Goal: Task Accomplishment & Management: Complete application form

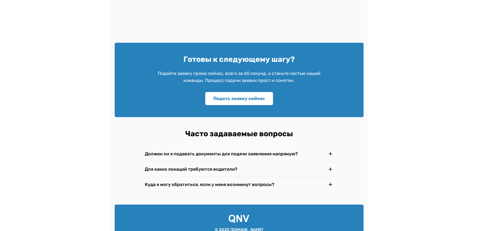
scroll to position [814, 0]
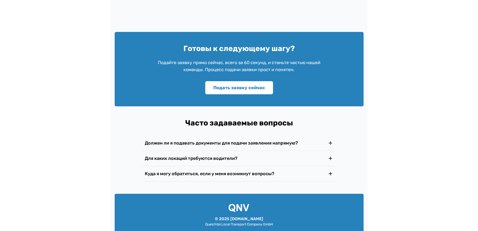
click at [275, 140] on font "Должен ли я подавать документы для подачи заявления напрямую?" at bounding box center [221, 143] width 153 height 6
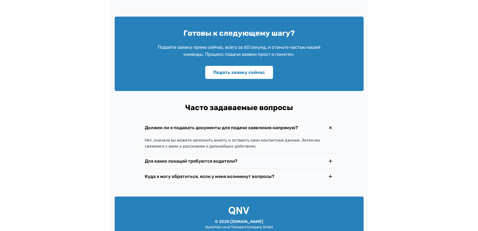
scroll to position [832, 0]
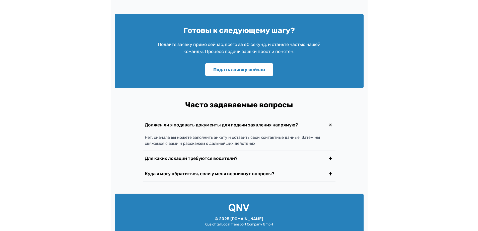
click at [218, 155] on font "Для каких локаций требуются водители?" at bounding box center [191, 158] width 93 height 6
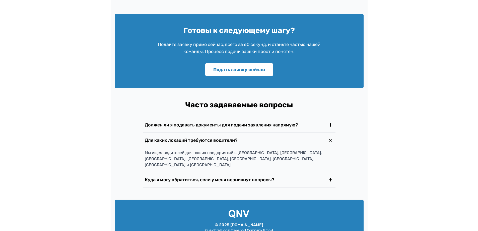
click at [252, 177] on font "Куда я могу обратиться, если у меня возникнут вопросы?" at bounding box center [210, 180] width 130 height 6
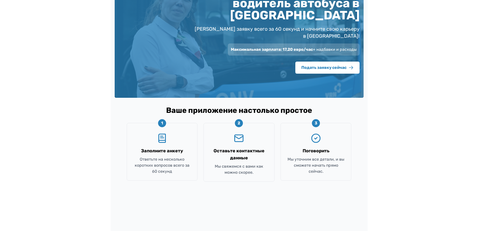
scroll to position [50, 0]
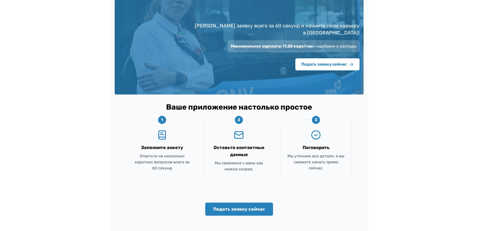
click at [162, 134] on icon "BookText" at bounding box center [161, 134] width 3 height 0
click at [233, 206] on font "Подать заявку сейчас" at bounding box center [239, 209] width 52 height 6
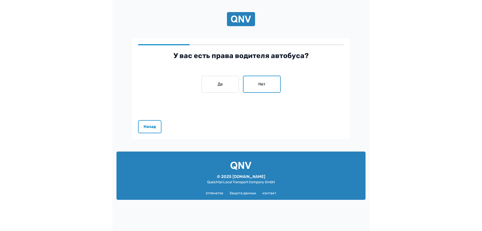
click at [267, 86] on button "Нет" at bounding box center [262, 84] width 38 height 17
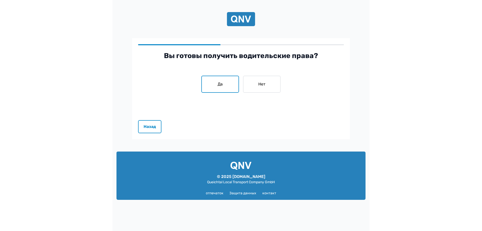
click at [216, 86] on button "Да" at bounding box center [220, 84] width 38 height 17
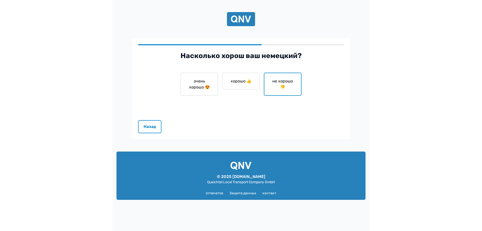
click at [280, 86] on font "не хорошо 👎" at bounding box center [282, 84] width 25 height 12
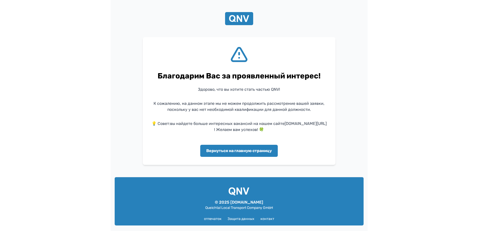
click at [251, 150] on font "Вернуться на главную страницу" at bounding box center [239, 150] width 66 height 5
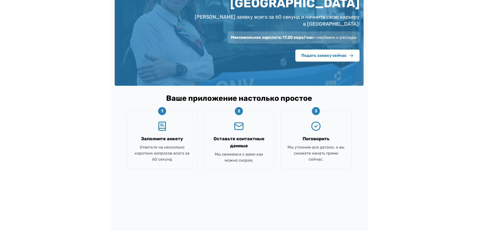
scroll to position [100, 0]
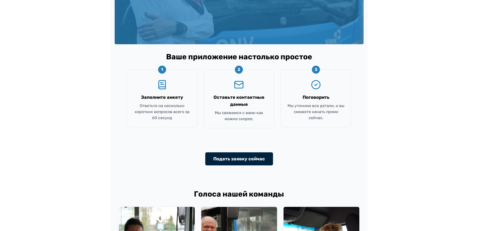
click at [239, 156] on font "Подать заявку сейчас" at bounding box center [239, 159] width 52 height 6
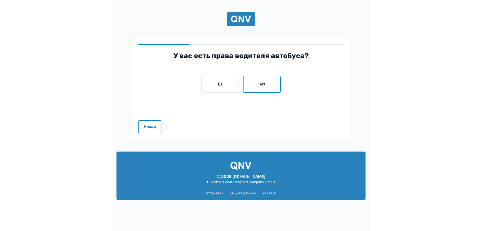
click at [269, 88] on button "Нет" at bounding box center [262, 84] width 38 height 17
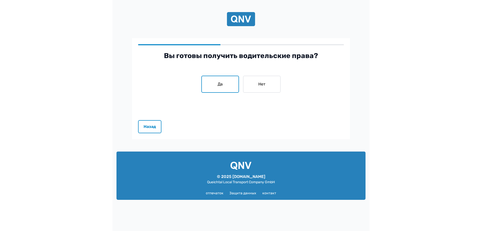
click at [226, 85] on button "Да" at bounding box center [220, 84] width 38 height 17
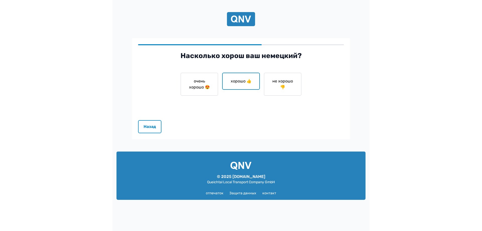
click at [242, 84] on font "хорошо 👍" at bounding box center [241, 81] width 21 height 6
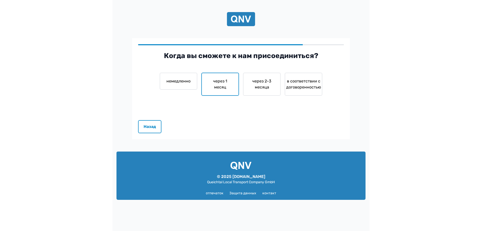
click at [222, 87] on font "через 1 месяц" at bounding box center [220, 84] width 14 height 11
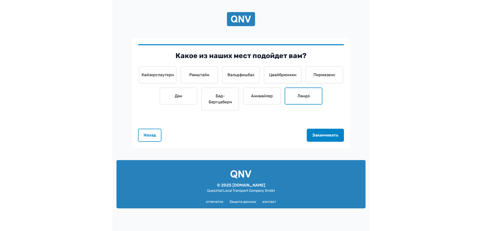
click at [302, 96] on font "Ландо" at bounding box center [304, 95] width 12 height 5
click at [321, 133] on font "Заканчивать" at bounding box center [325, 135] width 26 height 5
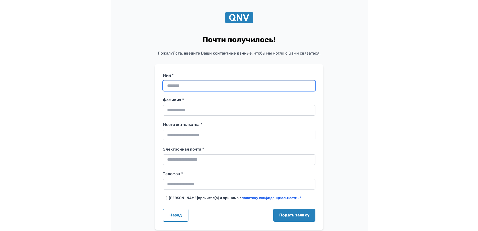
click at [214, 83] on input "Имя *" at bounding box center [239, 85] width 153 height 11
type input "********"
type input "**********"
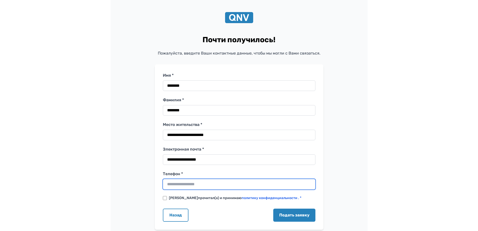
type input "**********"
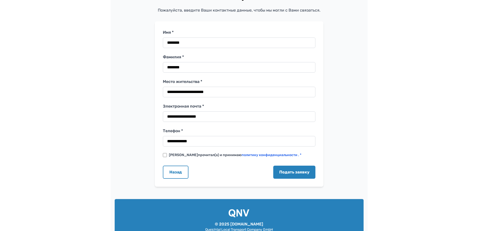
scroll to position [67, 0]
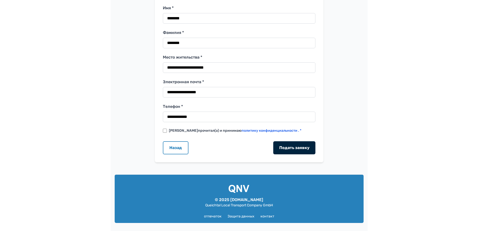
click at [299, 147] on font "Подать заявку" at bounding box center [294, 147] width 30 height 5
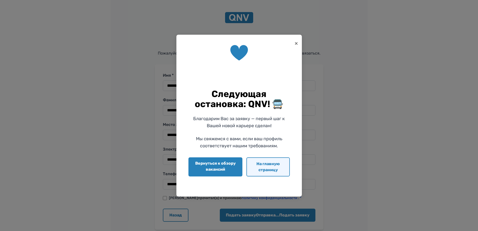
drag, startPoint x: 268, startPoint y: 168, endPoint x: 271, endPoint y: 168, distance: 2.8
click at [269, 168] on font "На главную страницу" at bounding box center [268, 166] width 23 height 11
